Goal: Task Accomplishment & Management: Complete application form

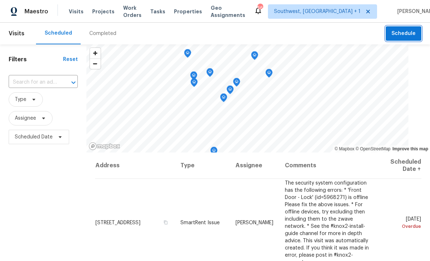
click at [394, 35] on span "Schedule" at bounding box center [404, 33] width 24 height 9
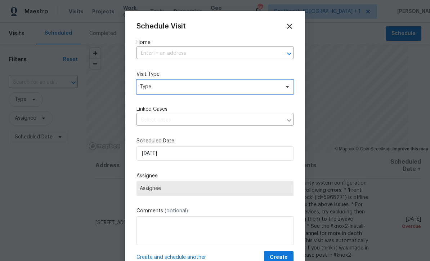
click at [208, 86] on span "Type" at bounding box center [210, 86] width 140 height 7
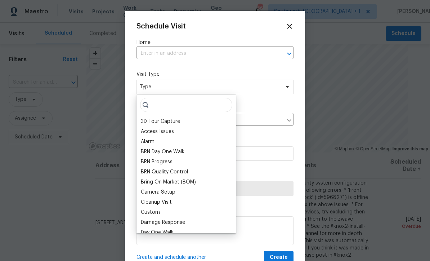
click at [245, 52] on input "text" at bounding box center [205, 53] width 137 height 11
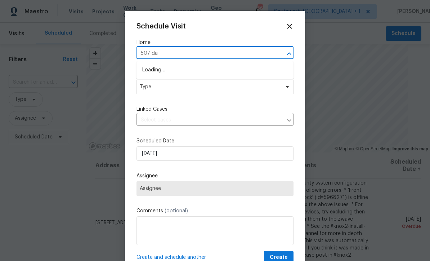
type input "507 day"
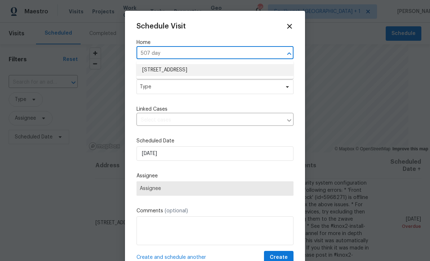
click at [217, 72] on li "[STREET_ADDRESS]" at bounding box center [215, 70] width 157 height 12
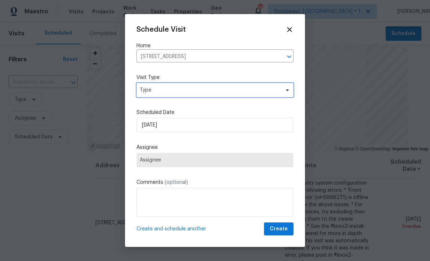
click at [218, 88] on span "Type" at bounding box center [210, 89] width 140 height 7
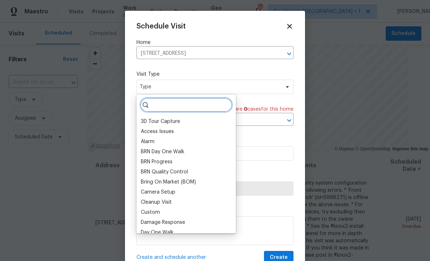
click at [197, 106] on input "search" at bounding box center [186, 105] width 92 height 14
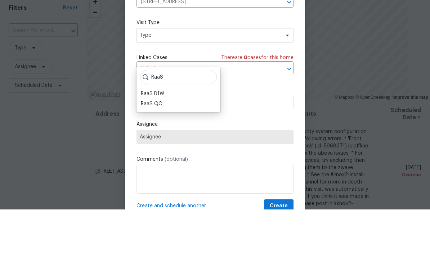
scroll to position [24, 0]
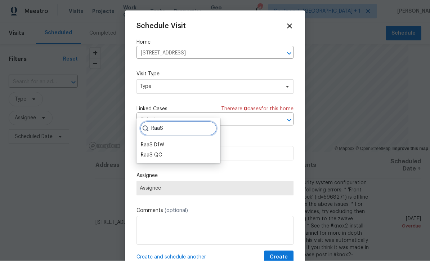
type input "RaaS"
click at [159, 142] on div "RaaS D1W" at bounding box center [152, 145] width 23 height 7
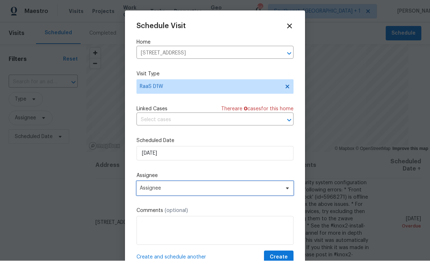
click at [182, 194] on span "Assignee" at bounding box center [215, 188] width 157 height 14
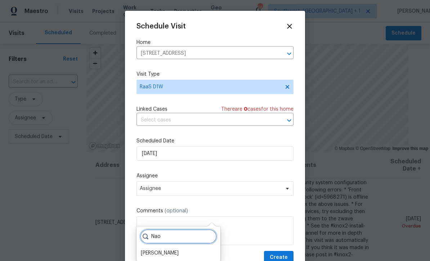
type input "Nao"
click at [175, 249] on div "[PERSON_NAME]" at bounding box center [160, 252] width 38 height 7
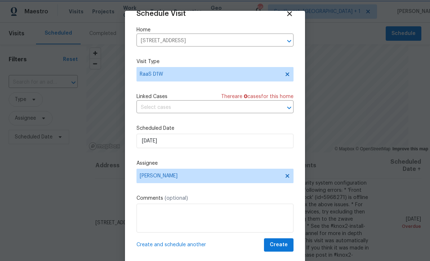
scroll to position [14, 0]
click at [179, 209] on textarea at bounding box center [215, 218] width 157 height 29
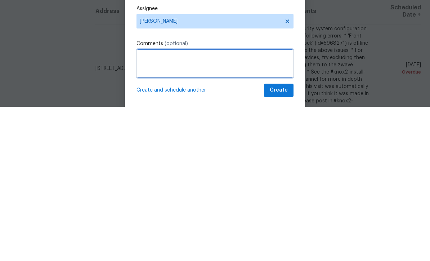
click at [144, 204] on textarea at bounding box center [215, 218] width 157 height 29
paste textarea "[PERSON_NAME] [PERSON_NAME].[PERSON_NAME] Good afternoon, we have a new house a…"
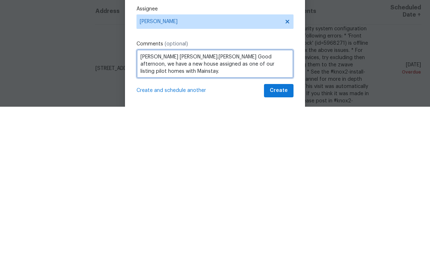
scroll to position [0, 0]
click at [285, 204] on textarea "[PERSON_NAME] [PERSON_NAME].[PERSON_NAME] Good afternoon, we have a new house a…" at bounding box center [215, 218] width 157 height 29
click at [274, 204] on textarea "Address: [STREET_ADDRESS] Type of request: Listed Property Request Requested Du…" at bounding box center [215, 218] width 157 height 29
click at [271, 204] on textarea "Address: [STREET_ADDRESS] Type of request: Listed Property Request Requested Du…" at bounding box center [215, 218] width 157 height 29
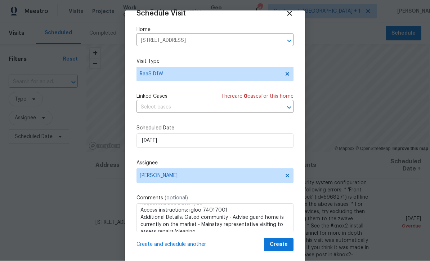
scroll to position [12, 0]
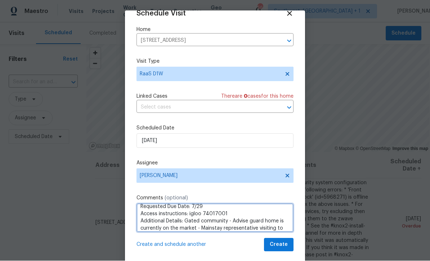
type textarea "Type of request: Listed Property Request Requested Due Date: 7/29 Access instru…"
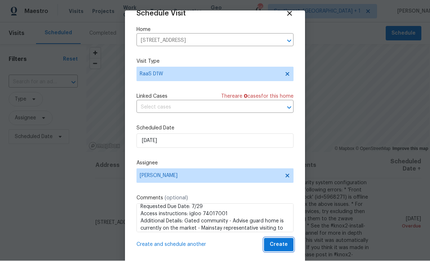
click at [279, 247] on span "Create" at bounding box center [279, 244] width 18 height 9
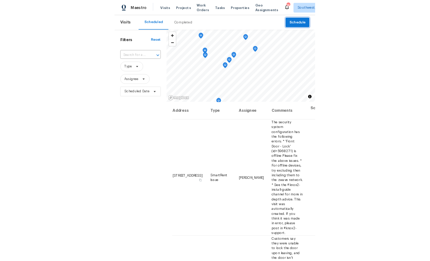
scroll to position [0, 0]
